Goal: Transaction & Acquisition: Subscribe to service/newsletter

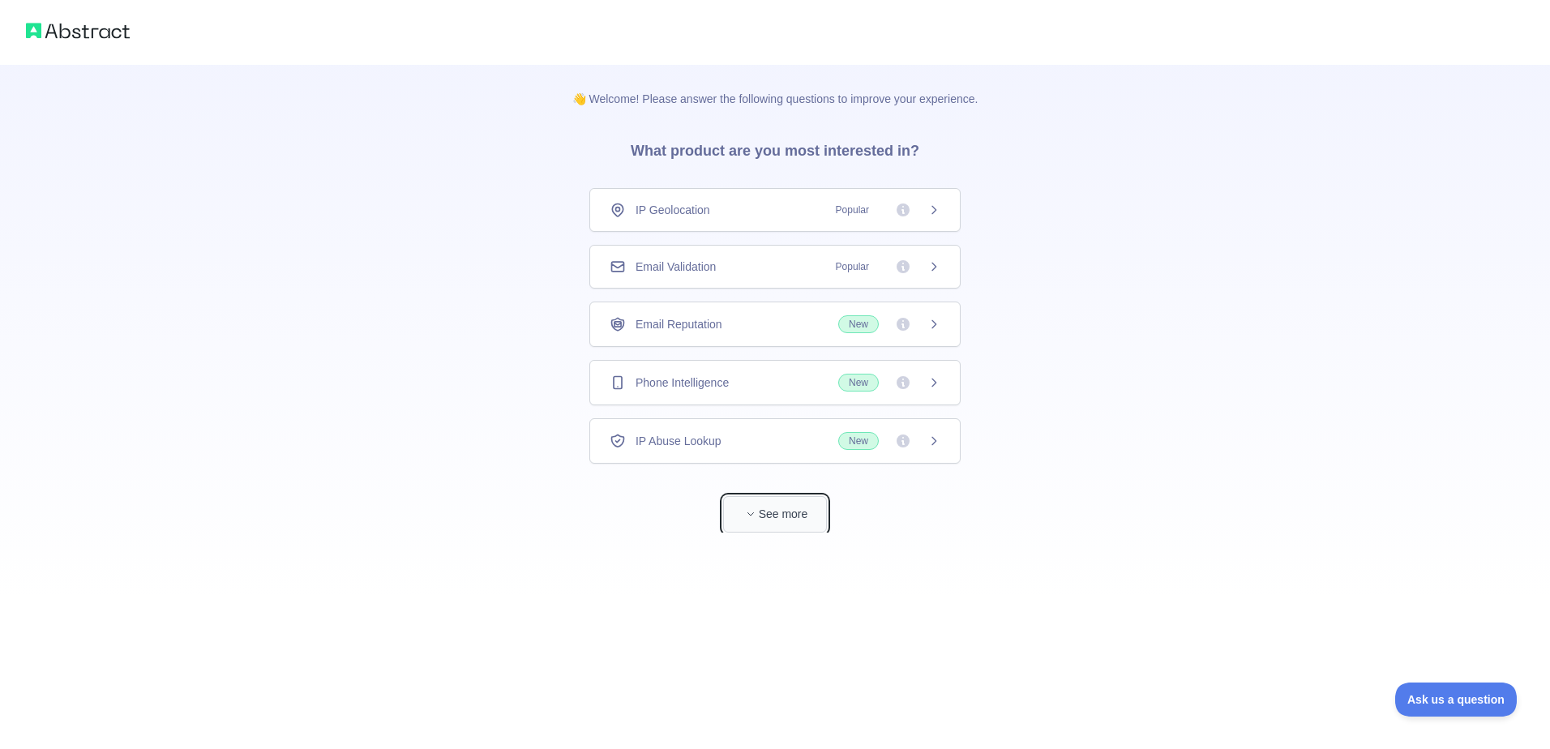
click at [773, 519] on button "See more" at bounding box center [775, 514] width 104 height 36
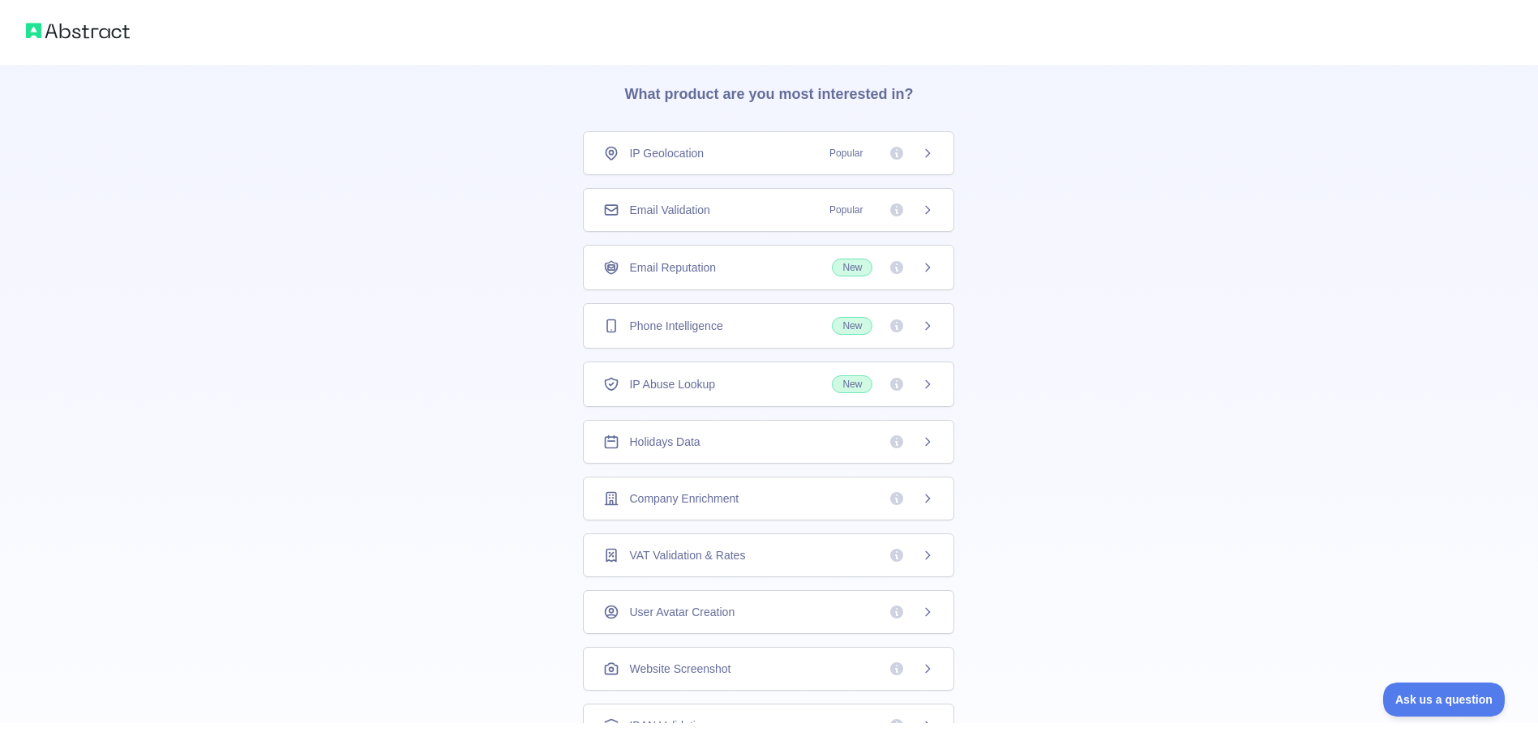
scroll to position [39, 0]
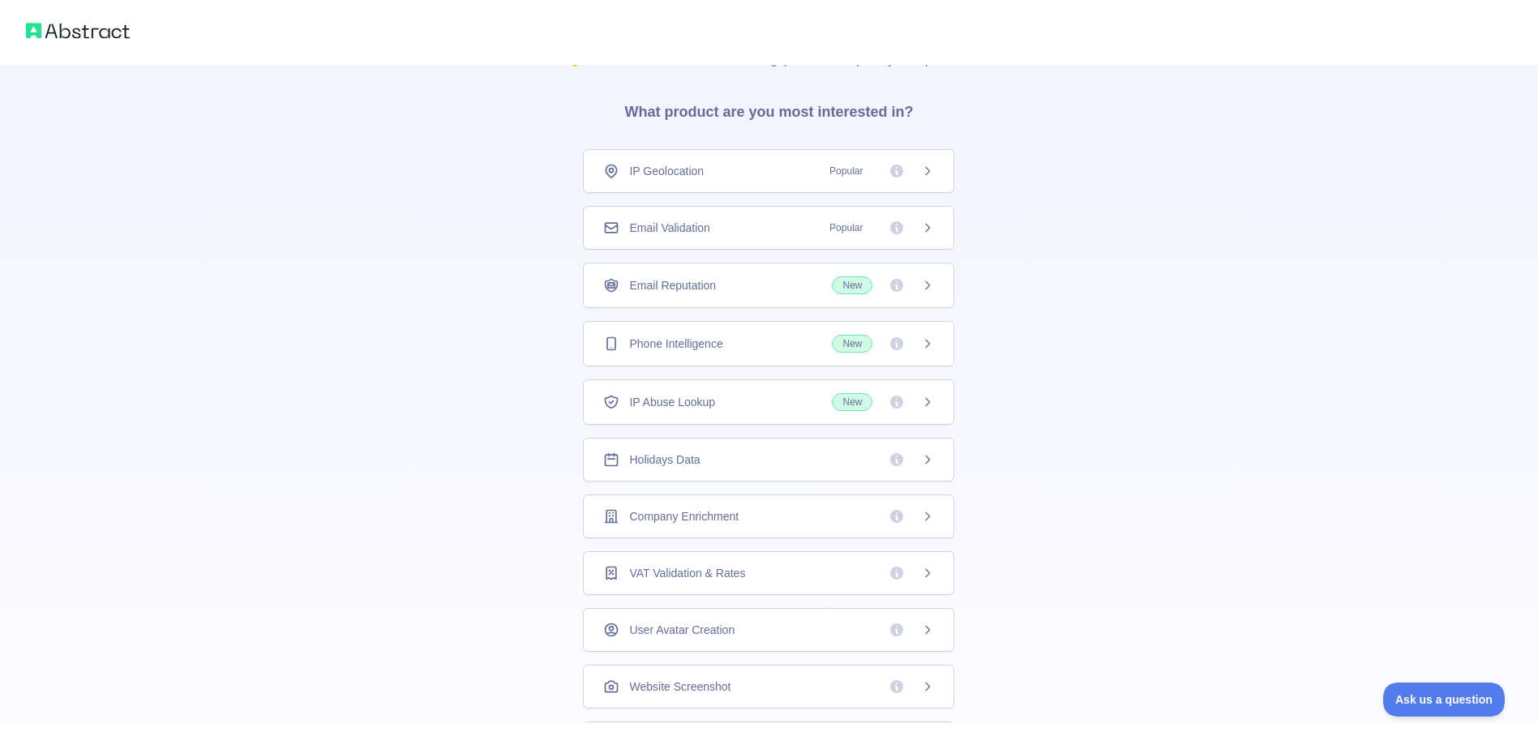
click at [765, 228] on div "Email Validation Popular" at bounding box center [768, 228] width 331 height 16
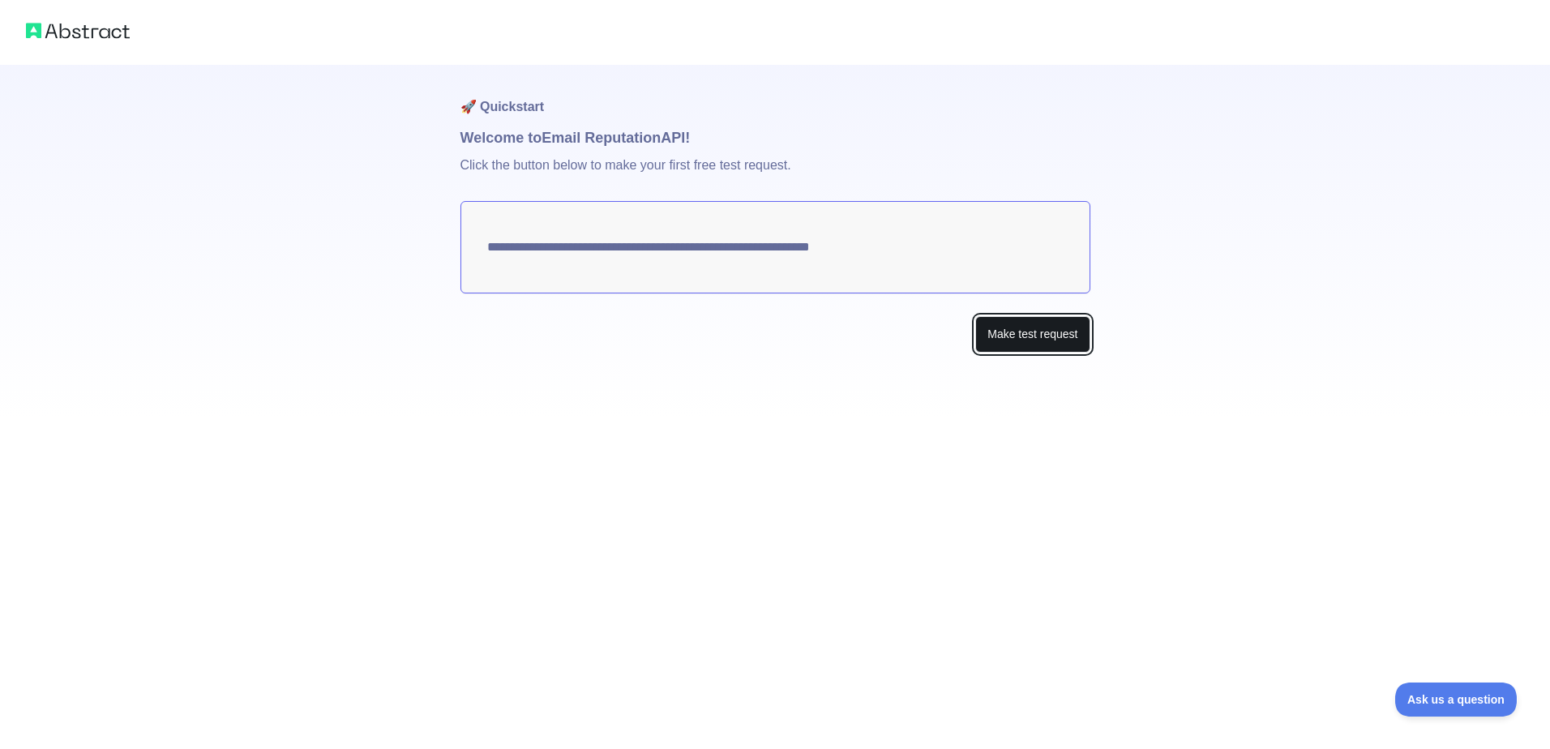
click at [1056, 343] on button "Make test request" at bounding box center [1032, 334] width 114 height 36
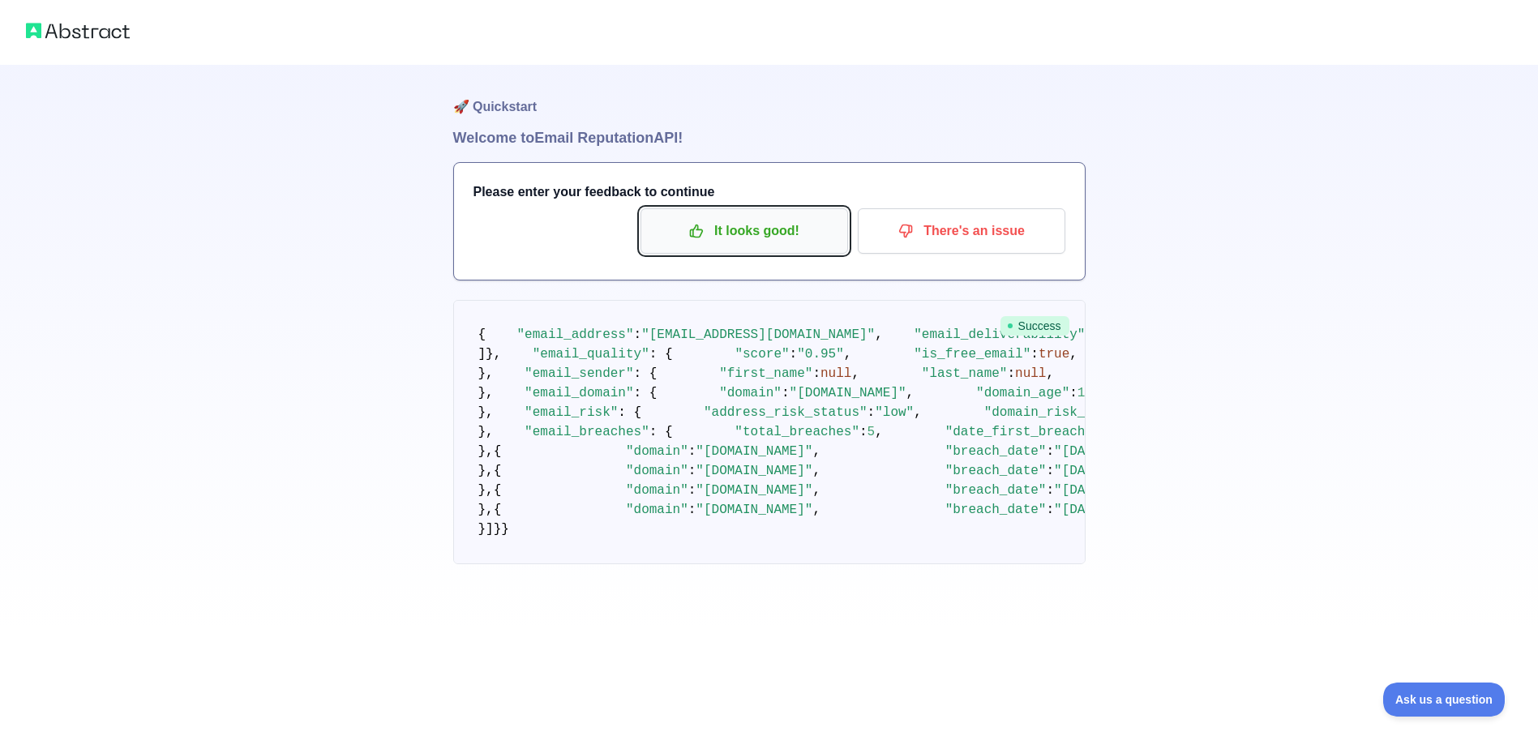
click at [714, 240] on p "It looks good!" at bounding box center [744, 231] width 183 height 28
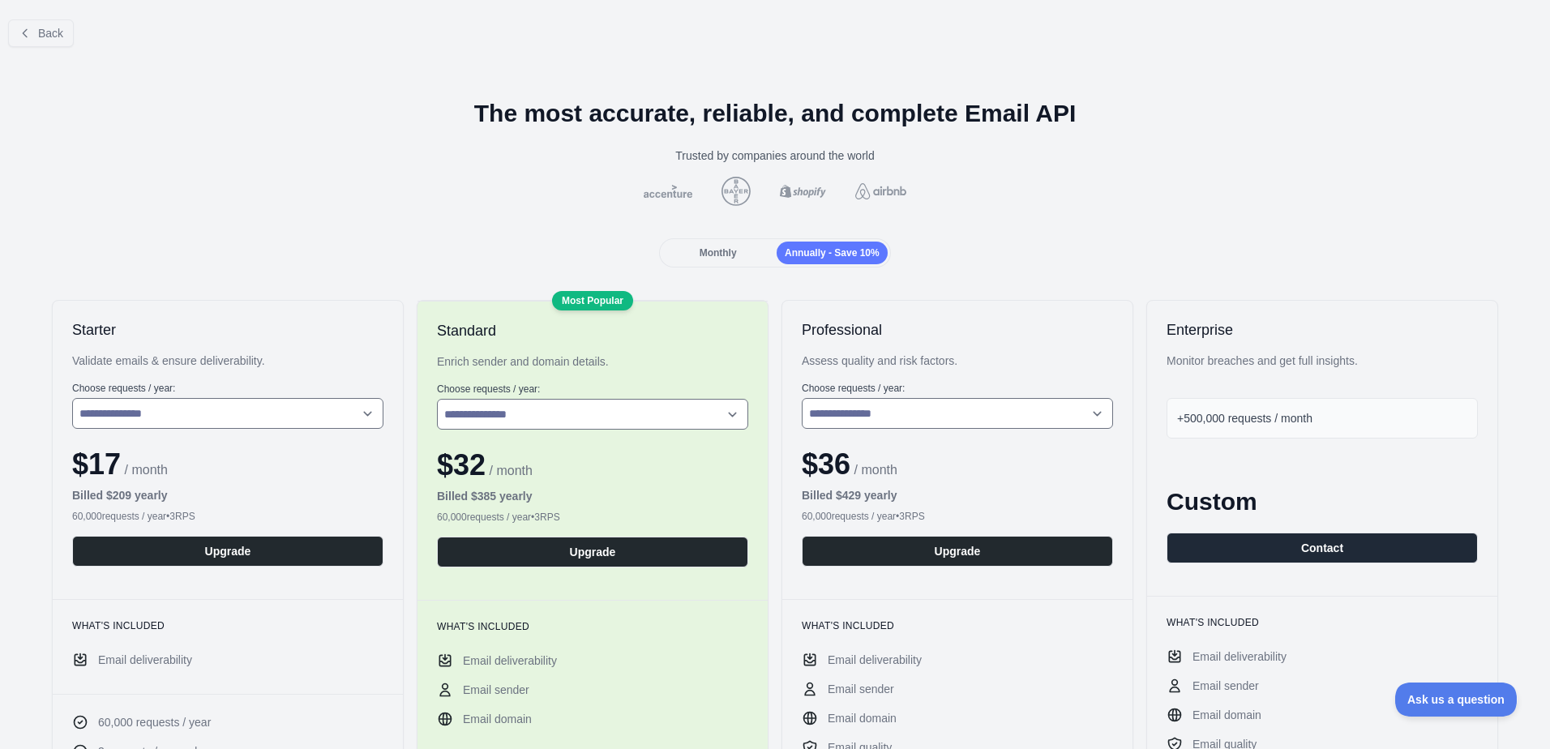
click at [727, 248] on span "Monthly" at bounding box center [718, 252] width 37 height 11
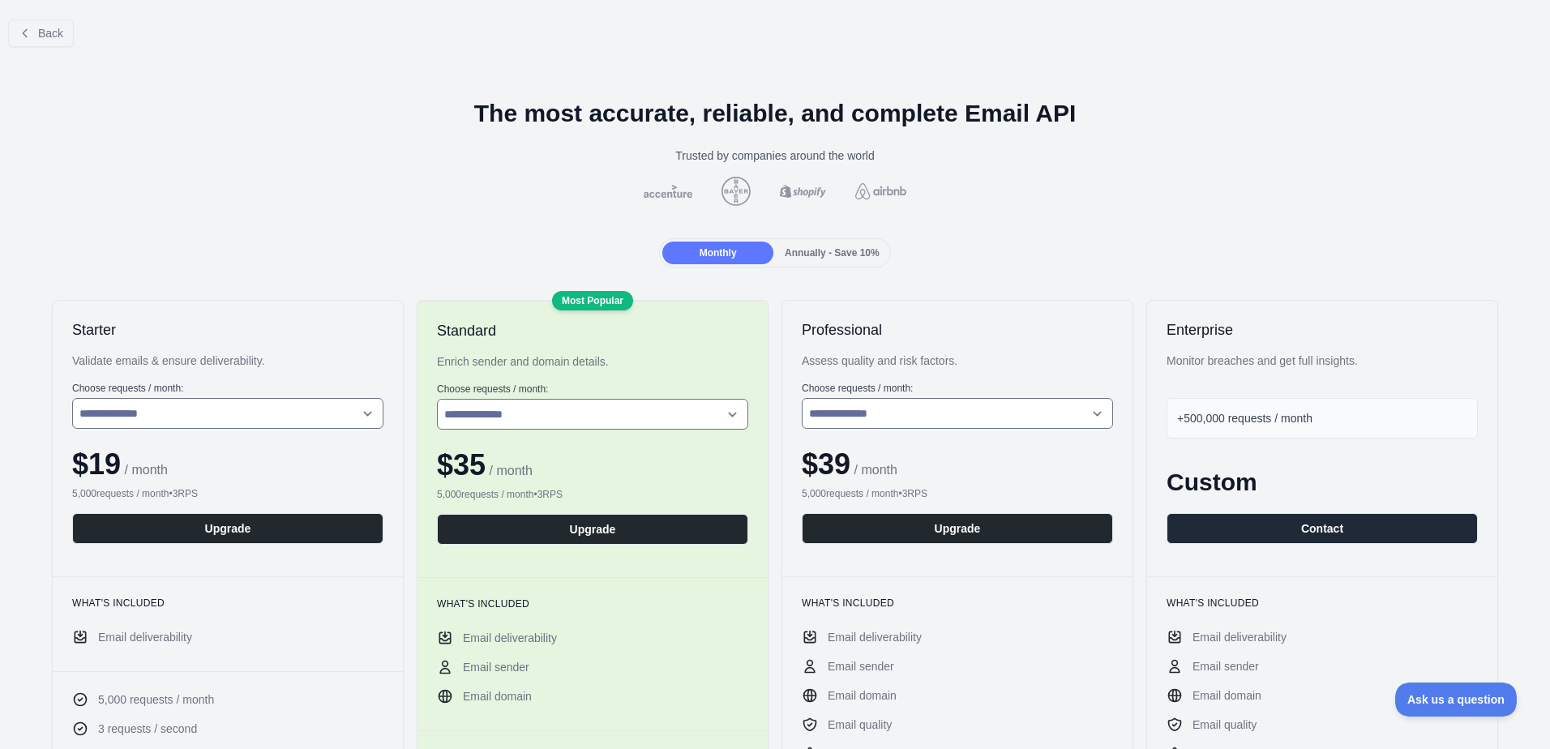
click at [812, 253] on span "Annually - Save 10%" at bounding box center [832, 252] width 95 height 11
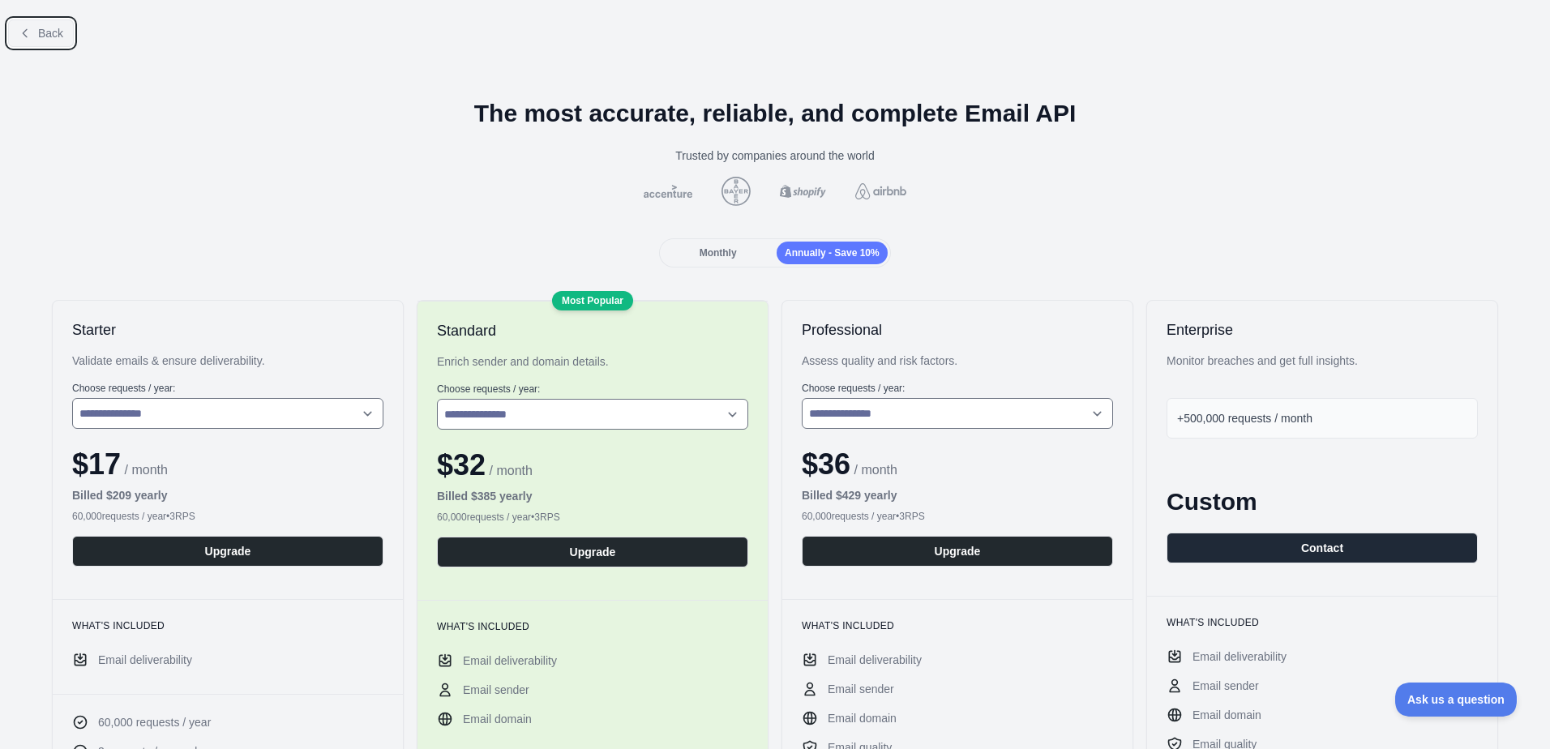
drag, startPoint x: 54, startPoint y: 28, endPoint x: 304, endPoint y: 109, distance: 263.3
click at [59, 34] on span "Back" at bounding box center [50, 33] width 25 height 13
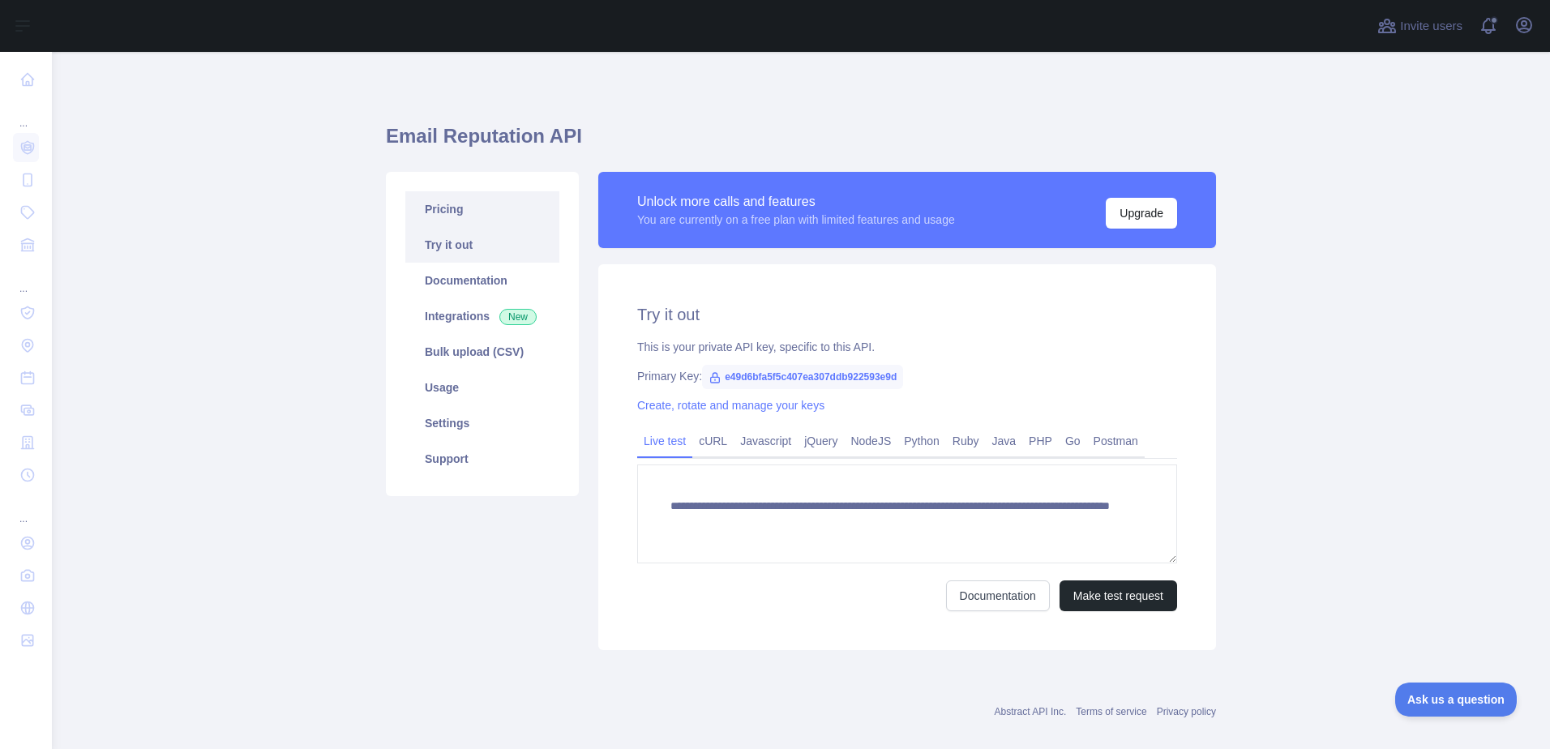
click at [444, 214] on link "Pricing" at bounding box center [482, 209] width 154 height 36
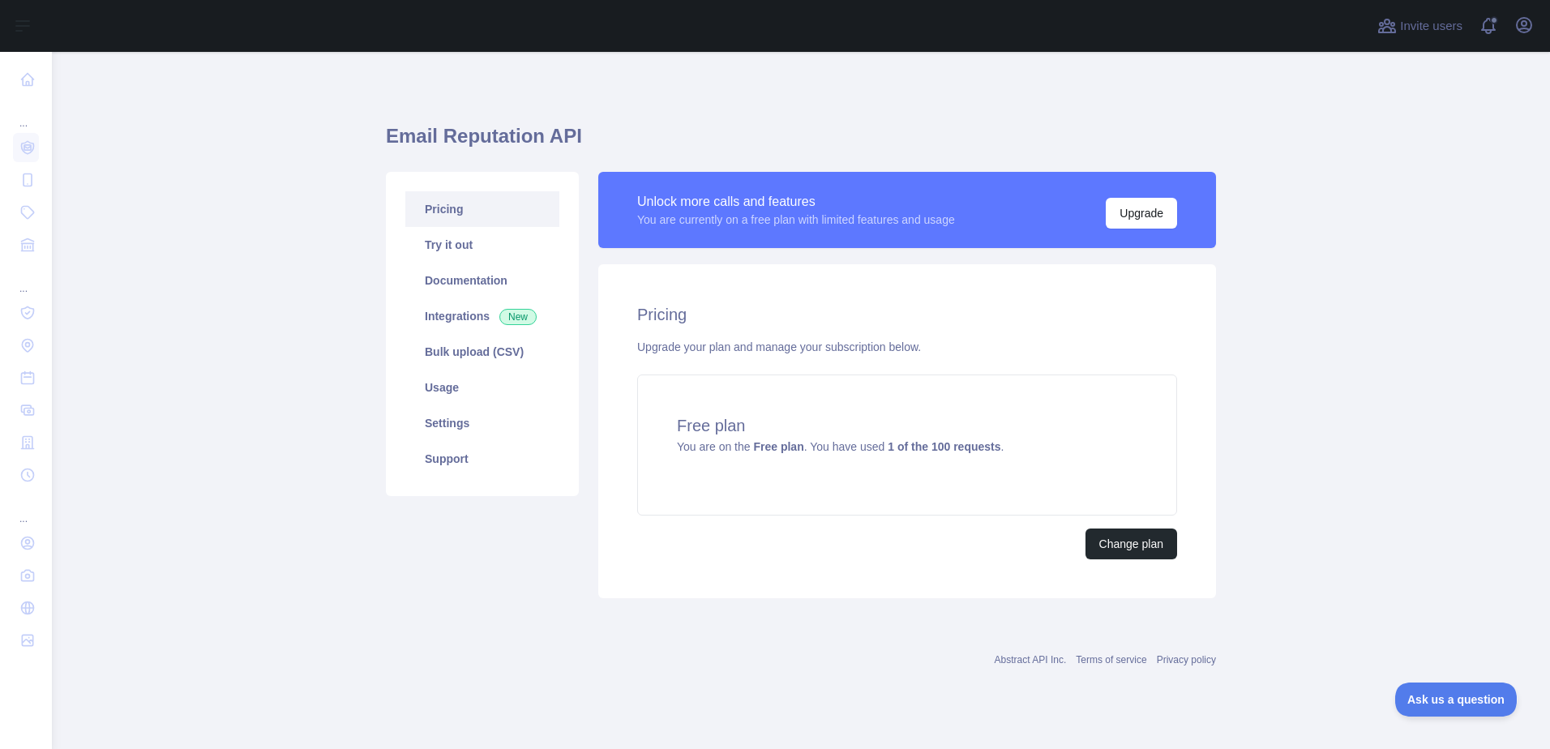
click at [1262, 429] on main "Email Reputation API Pricing Try it out Documentation Integrations New Bulk upl…" at bounding box center [801, 400] width 1498 height 697
click at [477, 559] on div "Pricing Try it out Documentation Integrations New Bulk upload (CSV) Usage Setti…" at bounding box center [482, 385] width 212 height 426
click at [795, 409] on div "Free plan You are on the Free plan . You have used 1 of the 100 requests ." at bounding box center [907, 445] width 540 height 141
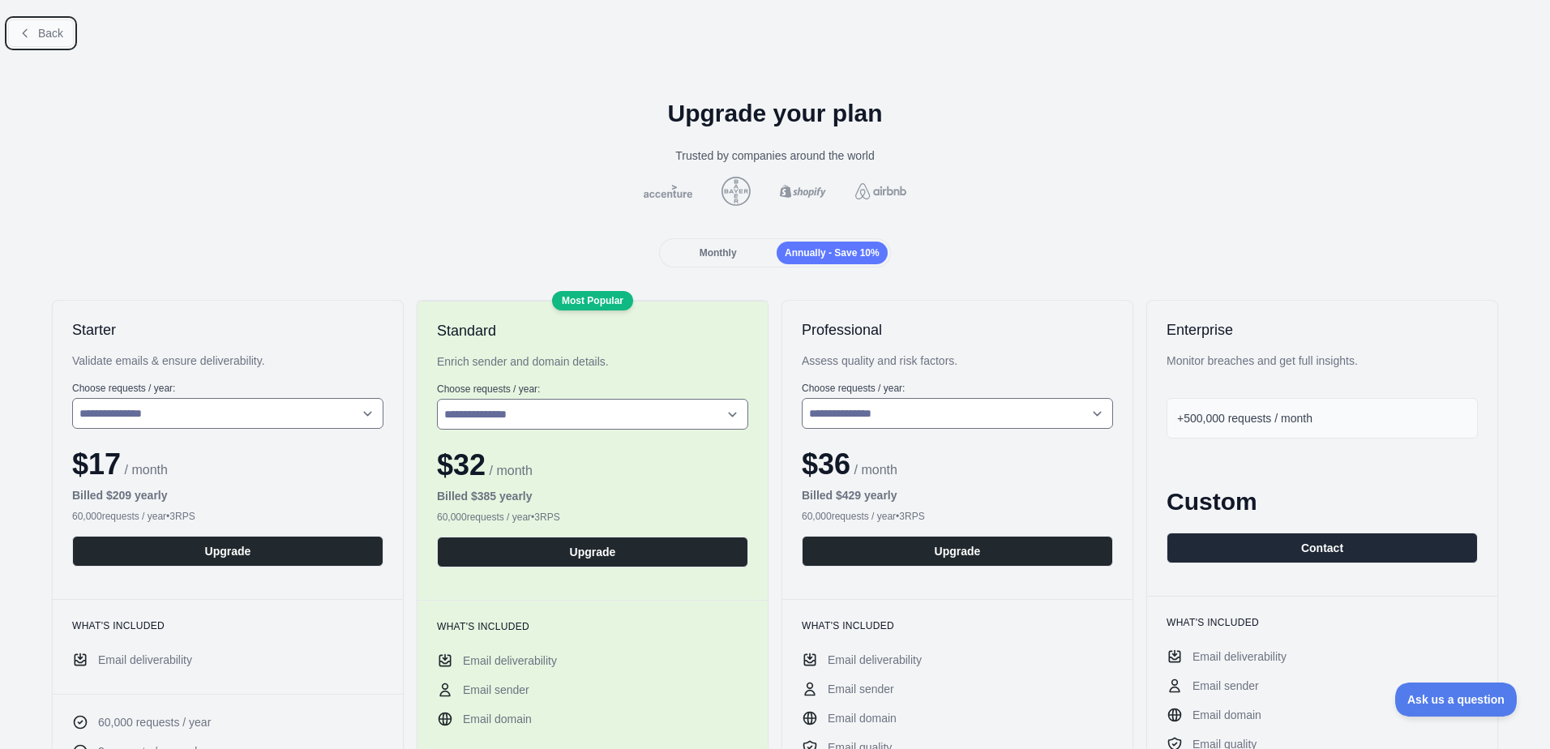
click at [24, 31] on icon at bounding box center [25, 33] width 13 height 13
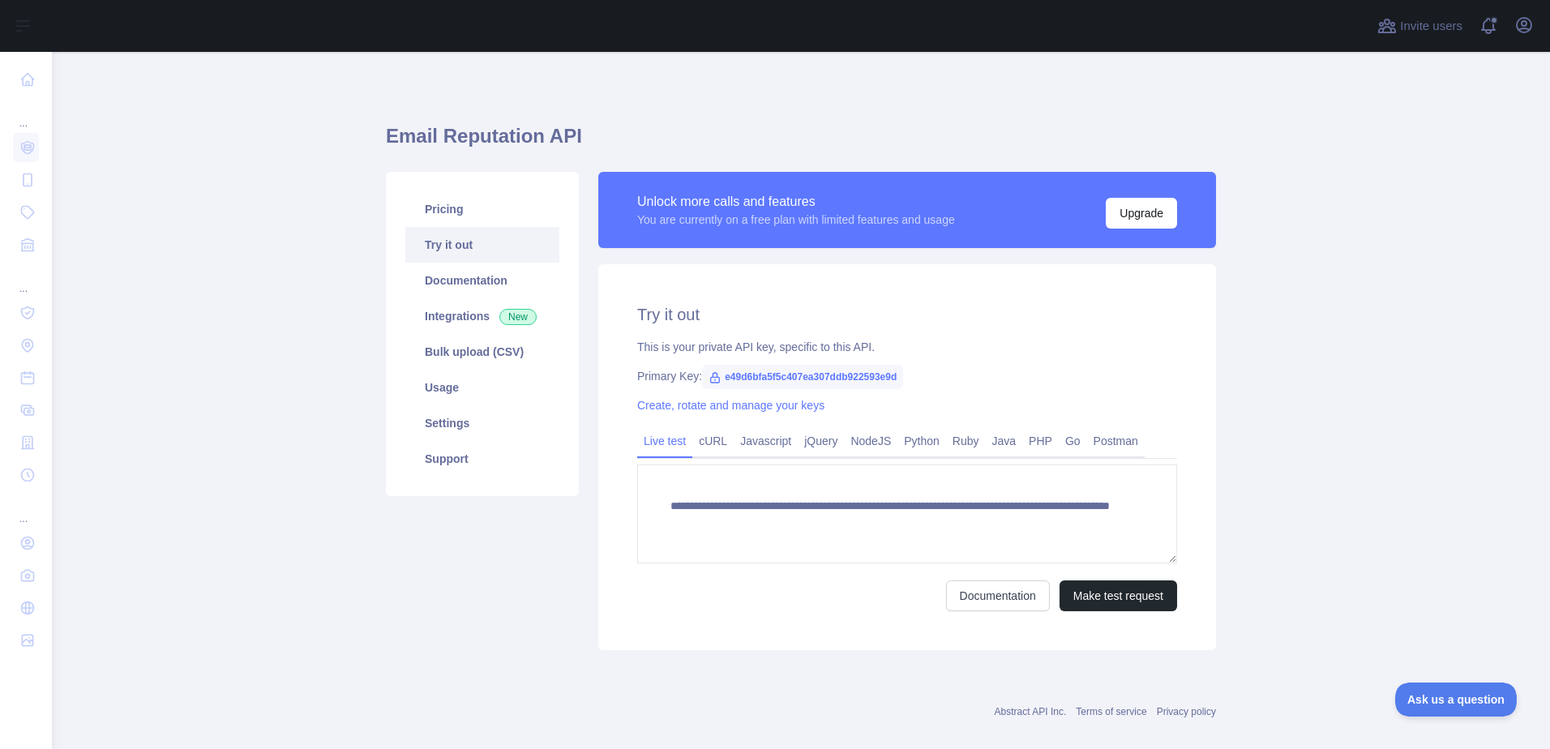
click at [453, 246] on link "Try it out" at bounding box center [482, 245] width 154 height 36
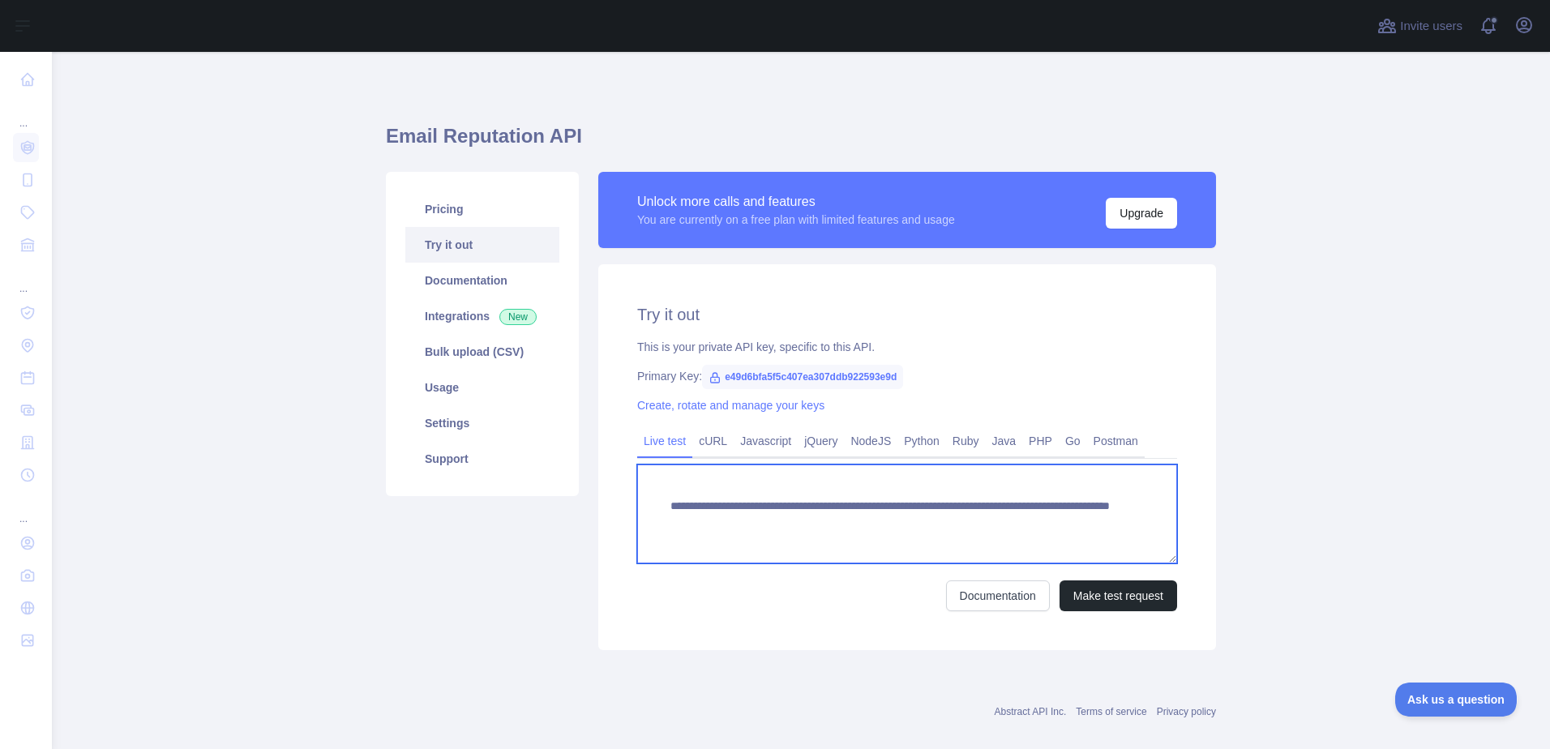
click at [1025, 526] on textarea "**********" at bounding box center [907, 514] width 540 height 99
drag, startPoint x: 1052, startPoint y: 518, endPoint x: 1018, endPoint y: 519, distance: 34.9
click at [1018, 519] on textarea "**********" at bounding box center [907, 514] width 540 height 99
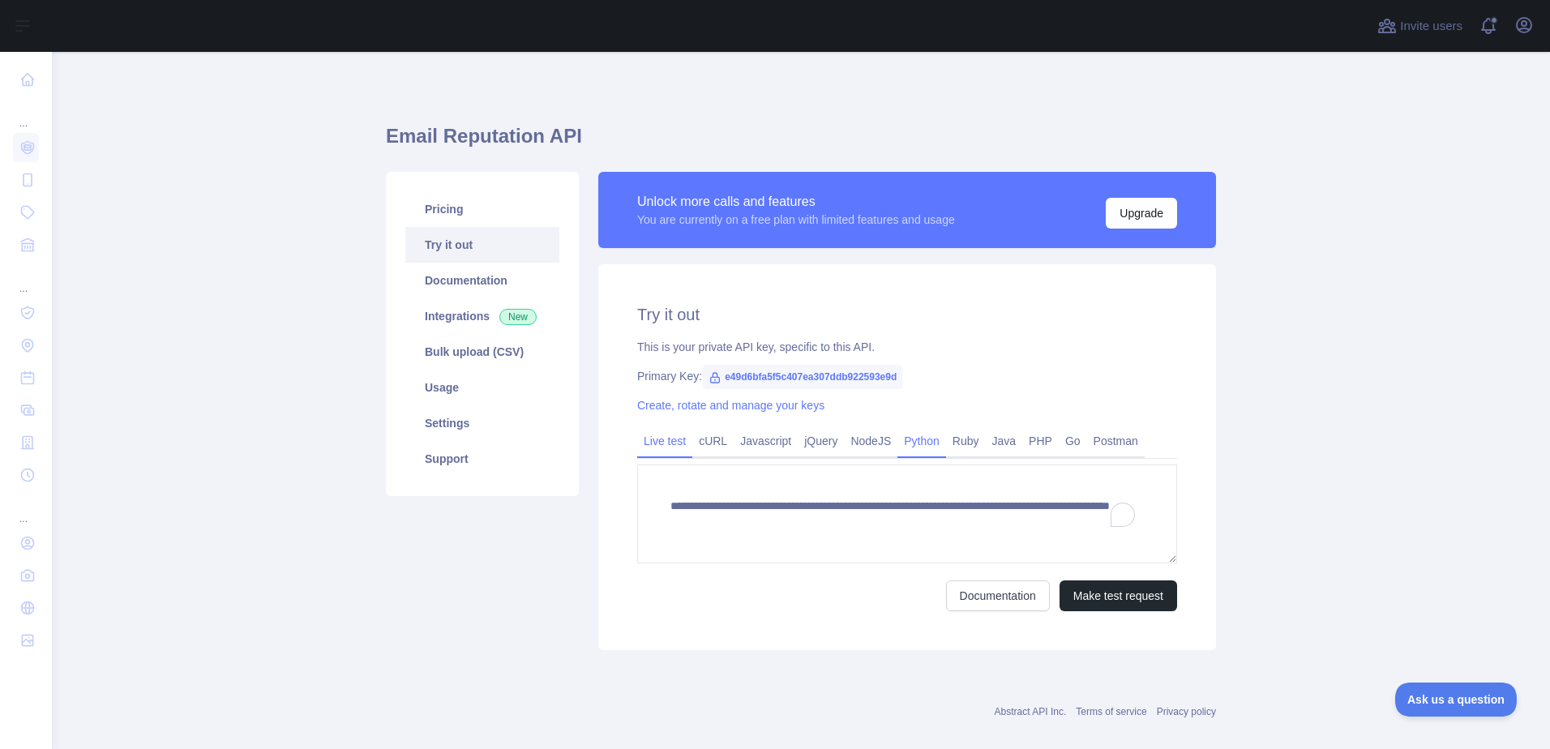
click at [919, 438] on link "Python" at bounding box center [922, 441] width 49 height 26
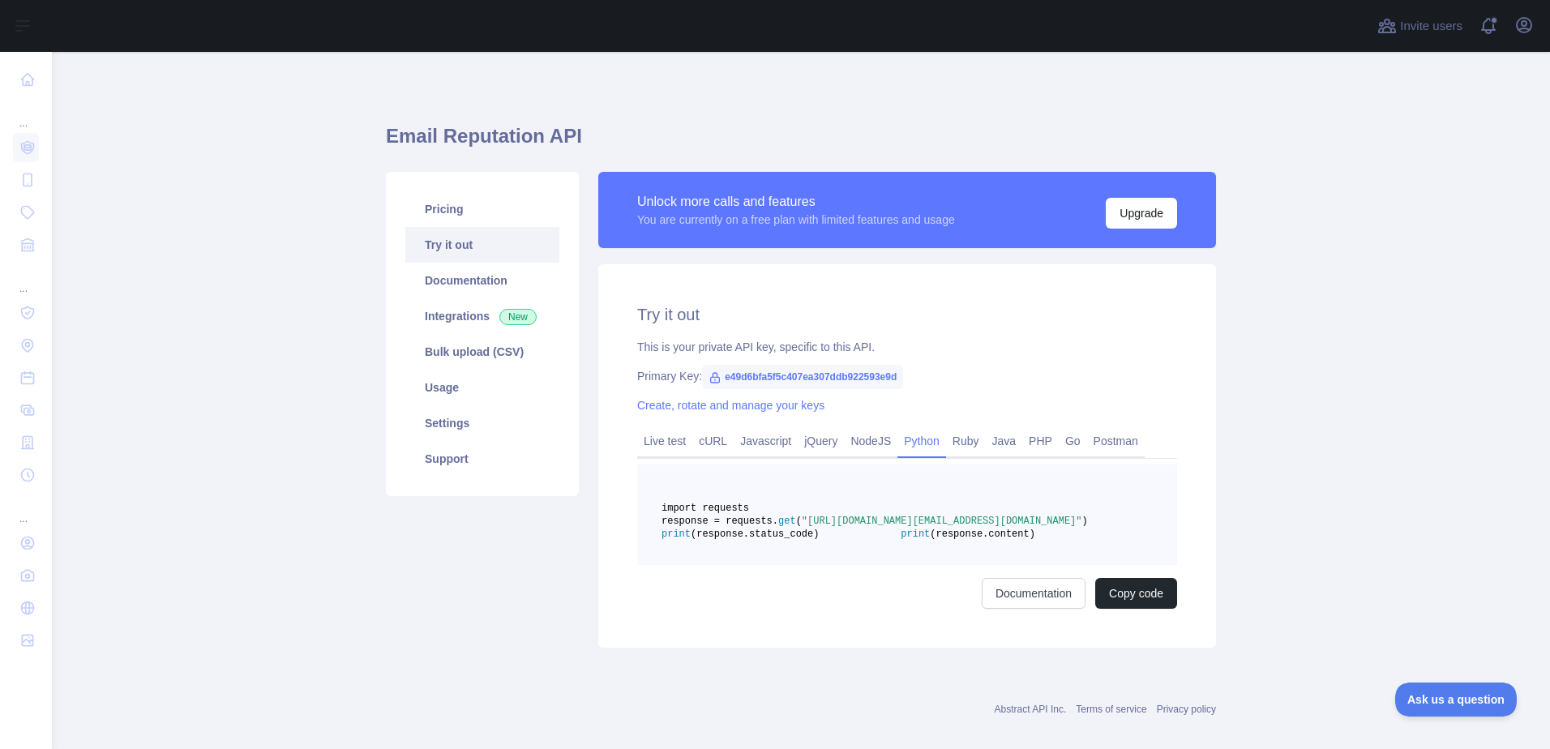
click at [991, 527] on span ""[URL][DOMAIN_NAME][EMAIL_ADDRESS][DOMAIN_NAME]"" at bounding box center [942, 521] width 281 height 11
drag, startPoint x: 999, startPoint y: 548, endPoint x: 913, endPoint y: 548, distance: 85.9
click at [913, 527] on span ""[URL][DOMAIN_NAME][EMAIL_ADDRESS][DOMAIN_NAME]"" at bounding box center [942, 521] width 281 height 11
click at [654, 440] on link "Live test" at bounding box center [664, 441] width 55 height 26
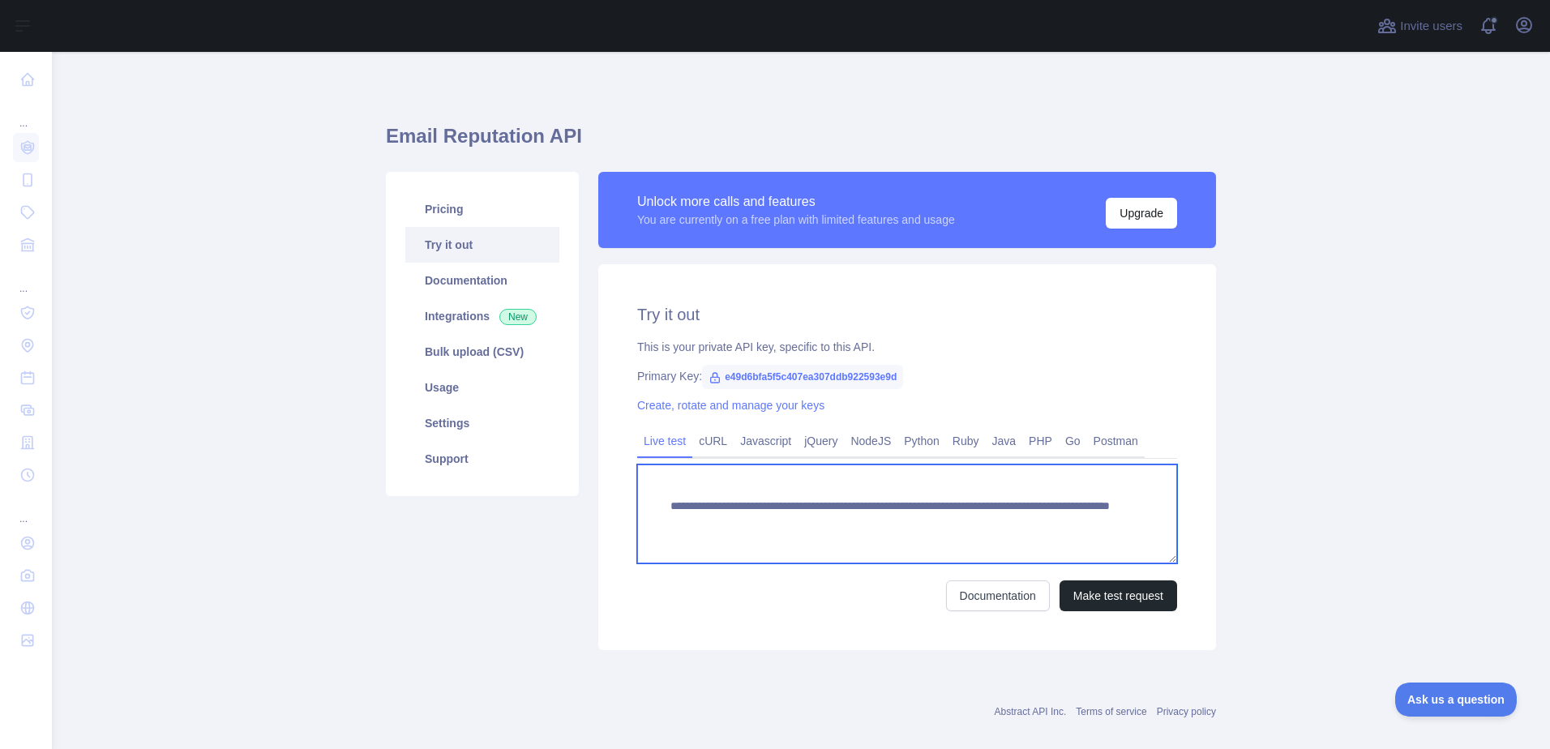
click at [986, 542] on textarea "**********" at bounding box center [907, 514] width 540 height 99
drag, startPoint x: 1048, startPoint y: 520, endPoint x: 945, endPoint y: 523, distance: 103.8
click at [945, 523] on textarea "**********" at bounding box center [907, 514] width 540 height 99
type textarea "**********"
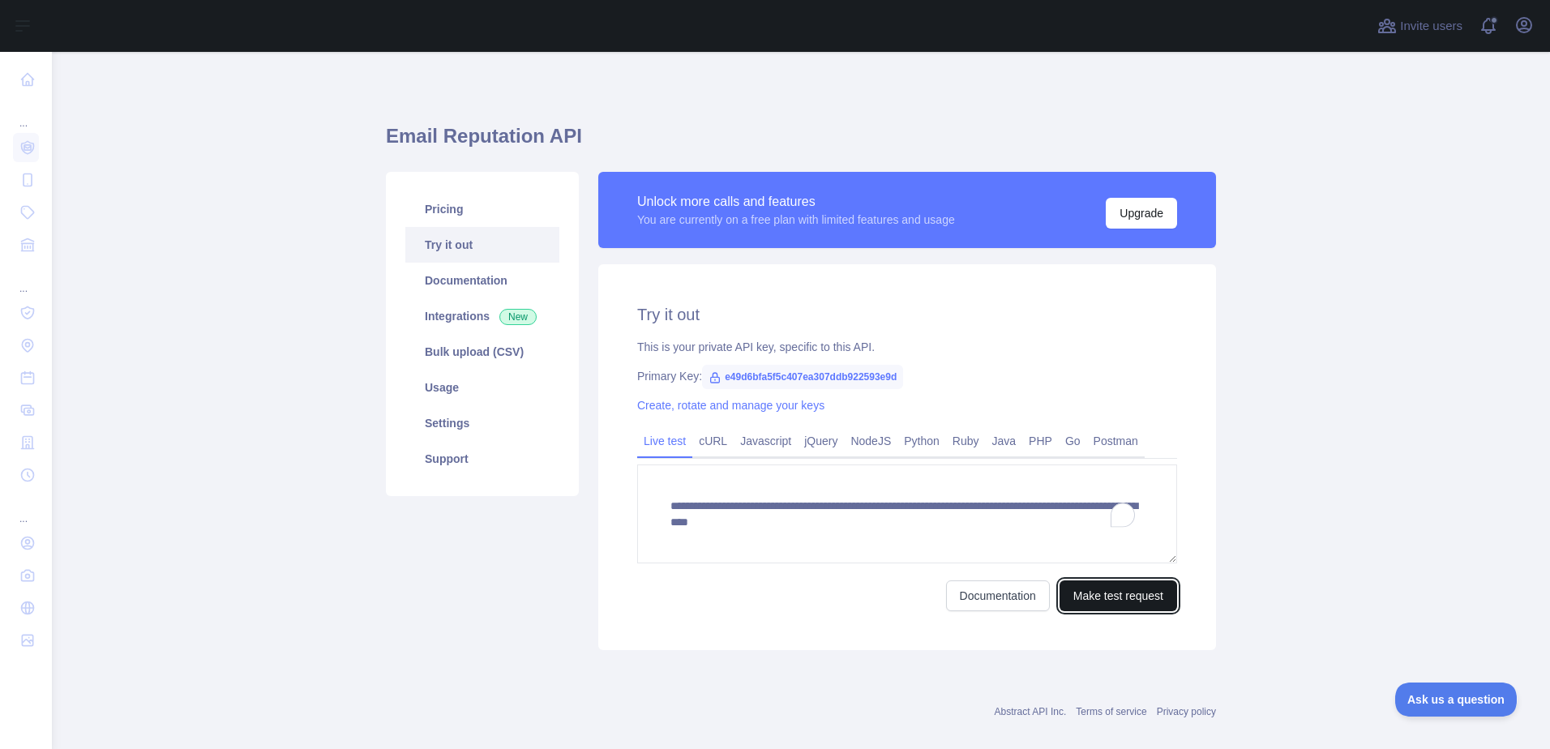
click at [1114, 598] on button "Make test request" at bounding box center [1119, 596] width 118 height 31
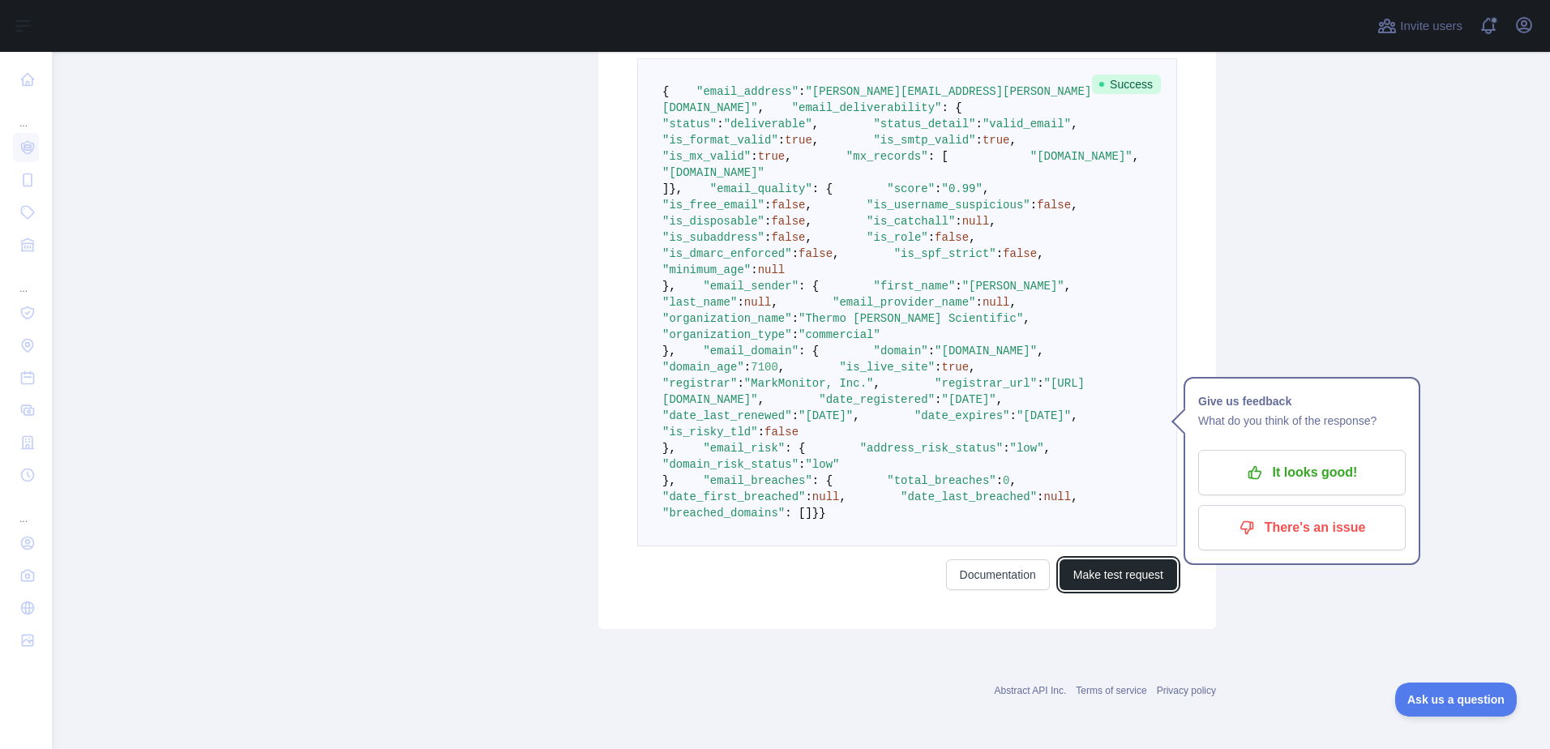
scroll to position [730, 0]
drag, startPoint x: 963, startPoint y: 475, endPoint x: 821, endPoint y: 471, distance: 142.8
click at [821, 406] on span ""[URL][DOMAIN_NAME]"" at bounding box center [873, 391] width 422 height 29
copy span "[URL][DOMAIN_NAME]"
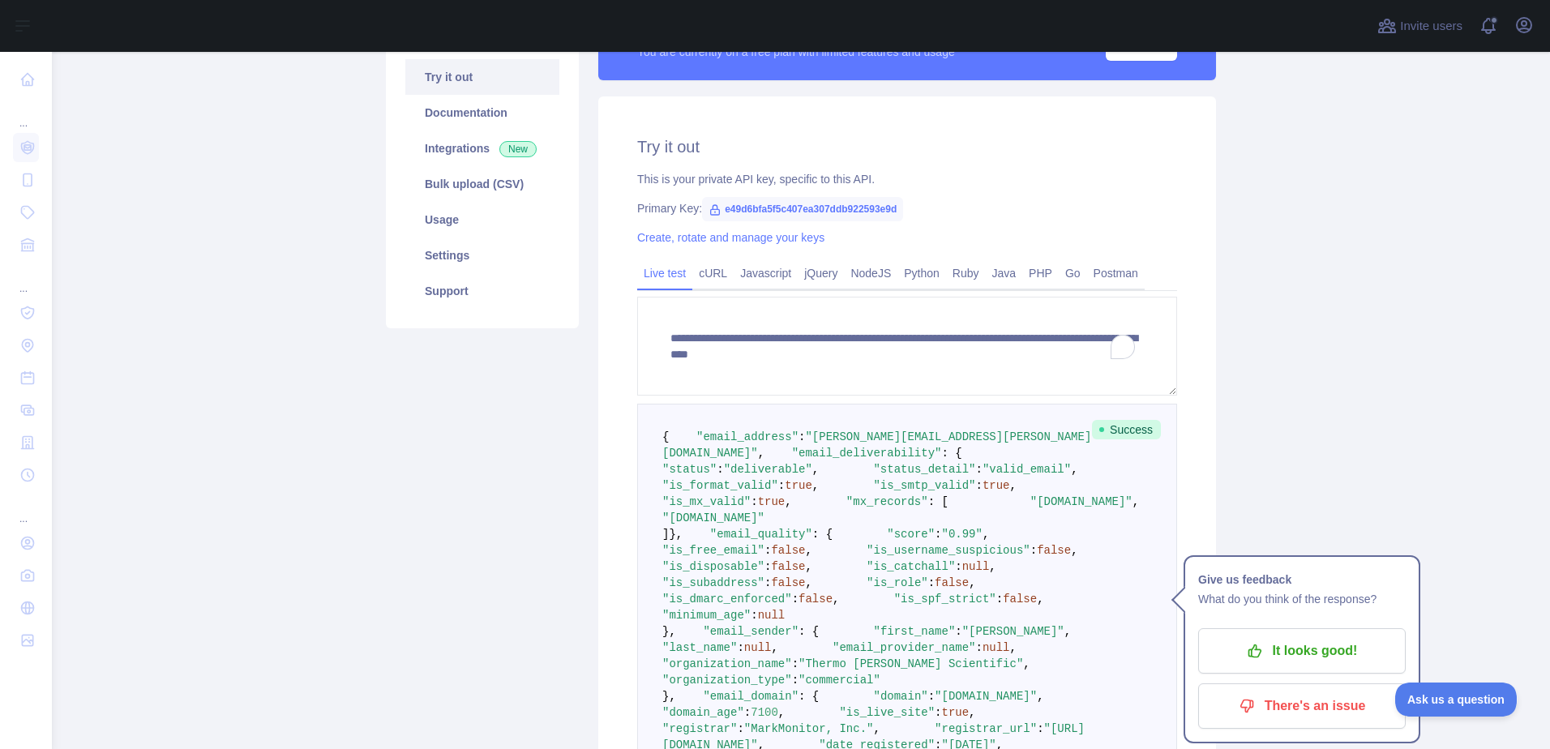
scroll to position [162, 0]
